Goal: Navigation & Orientation: Find specific page/section

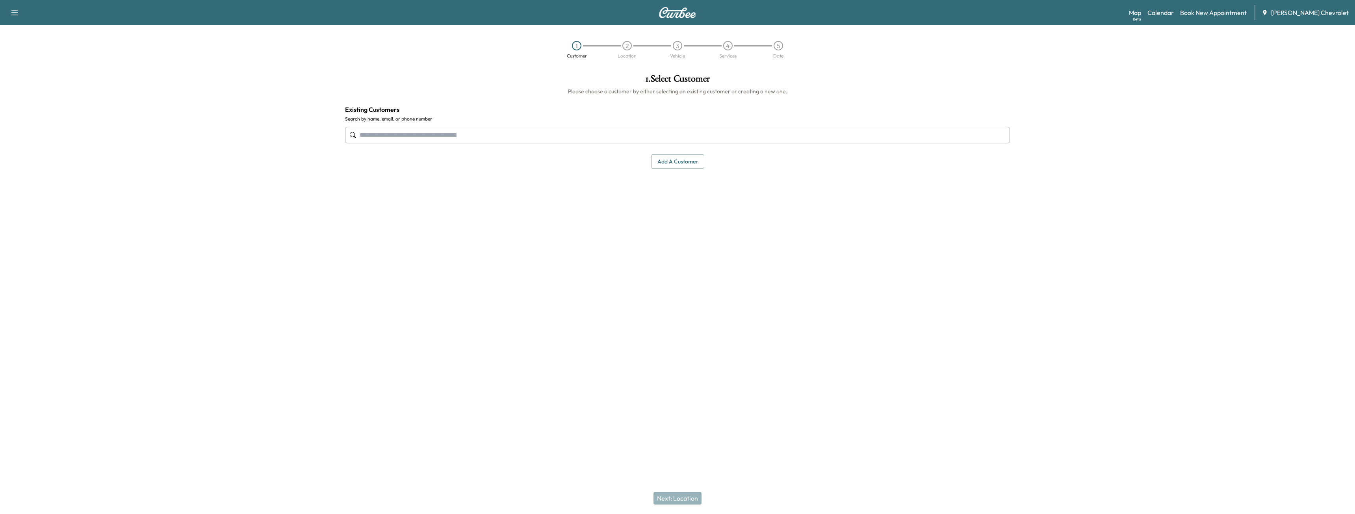
click at [1173, 17] on div "Map Beta Calendar Book New Appointment [PERSON_NAME] Chevrolet" at bounding box center [1239, 12] width 220 height 15
click at [1173, 16] on link "Calendar" at bounding box center [1160, 12] width 26 height 9
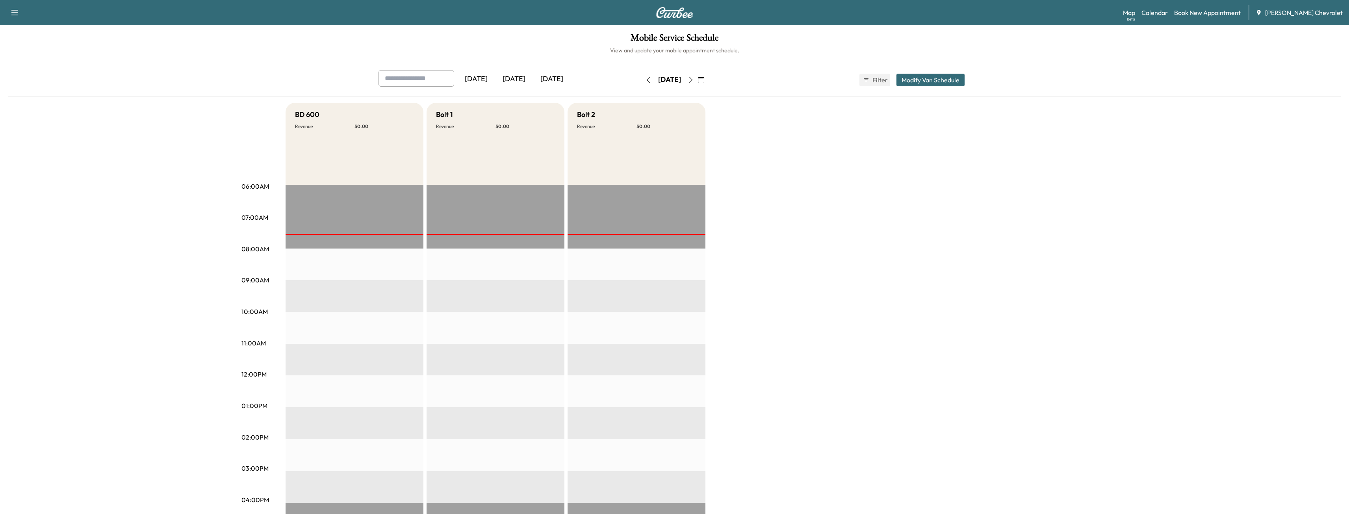
click at [562, 76] on div "[DATE]" at bounding box center [552, 79] width 38 height 18
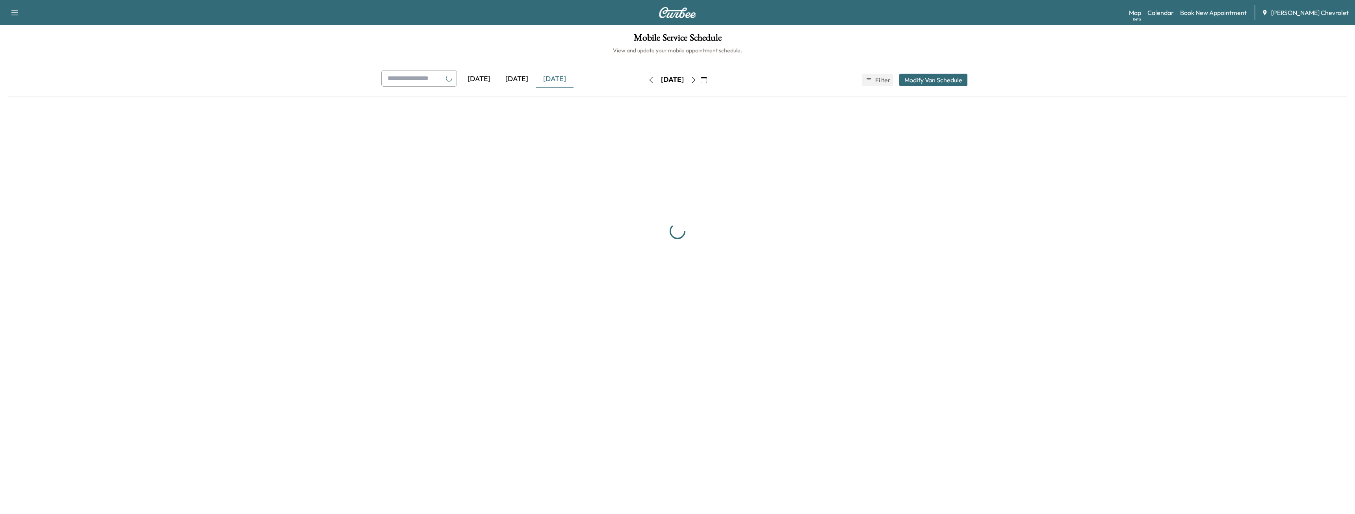
click at [539, 74] on div "[DATE]" at bounding box center [555, 79] width 38 height 18
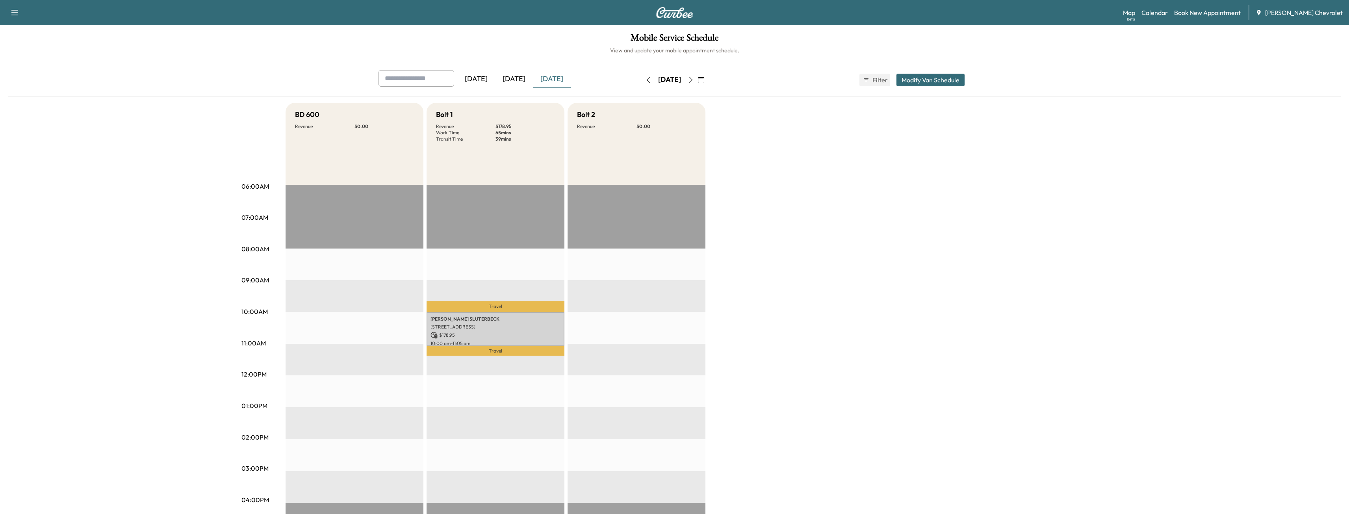
click at [517, 78] on div "[DATE]" at bounding box center [514, 79] width 38 height 18
